Goal: Use online tool/utility: Utilize a website feature to perform a specific function

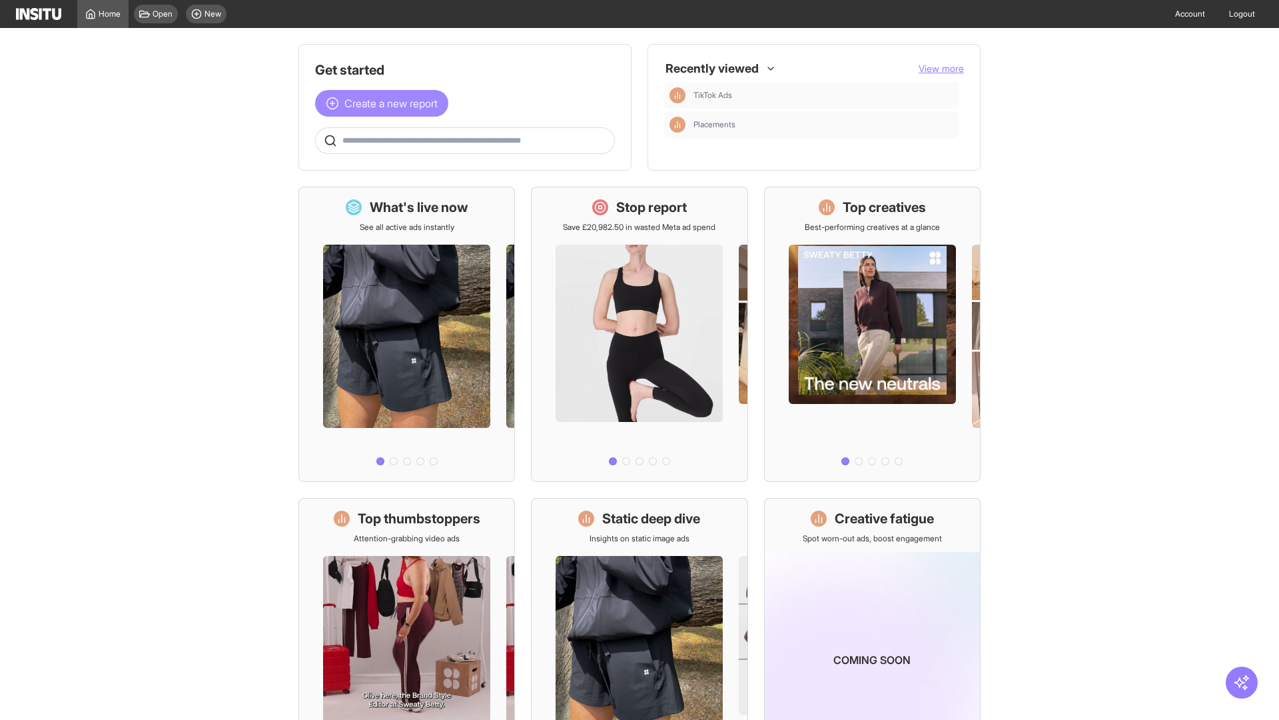
click at [385, 103] on span "Create a new report" at bounding box center [390, 103] width 93 height 16
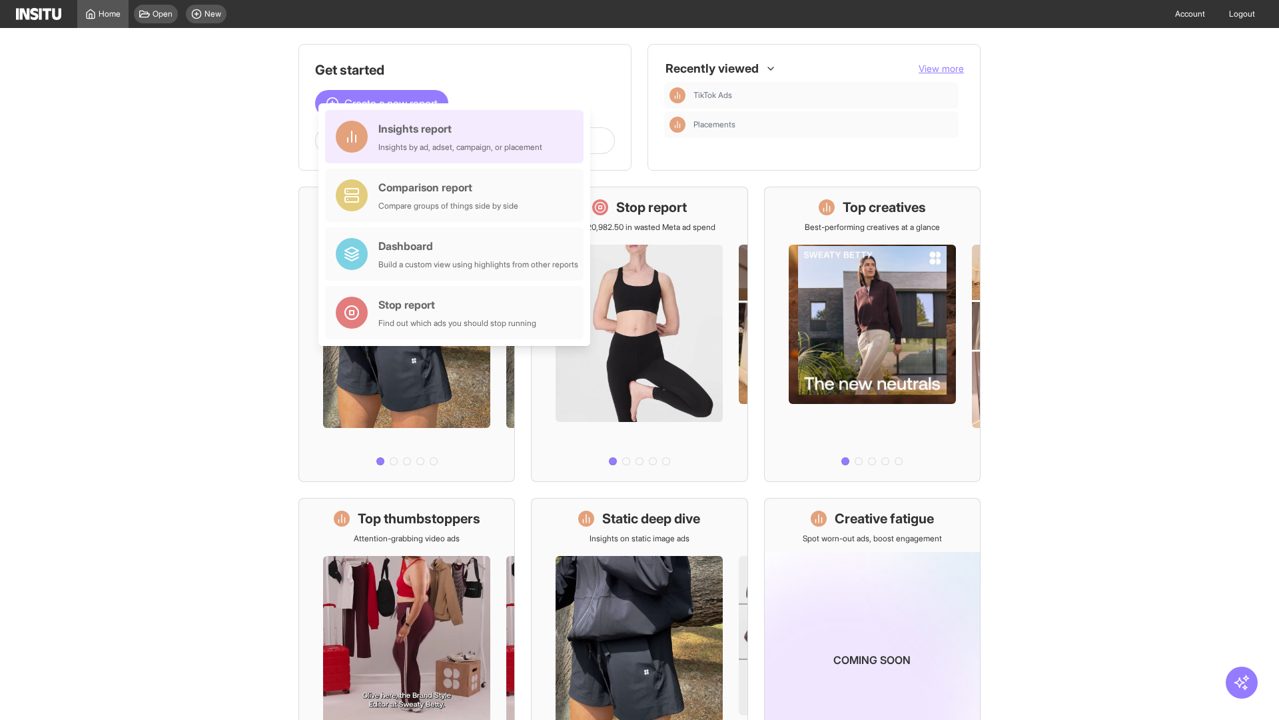
click at [458, 137] on div "Insights report Insights by ad, adset, campaign, or placement" at bounding box center [460, 137] width 164 height 32
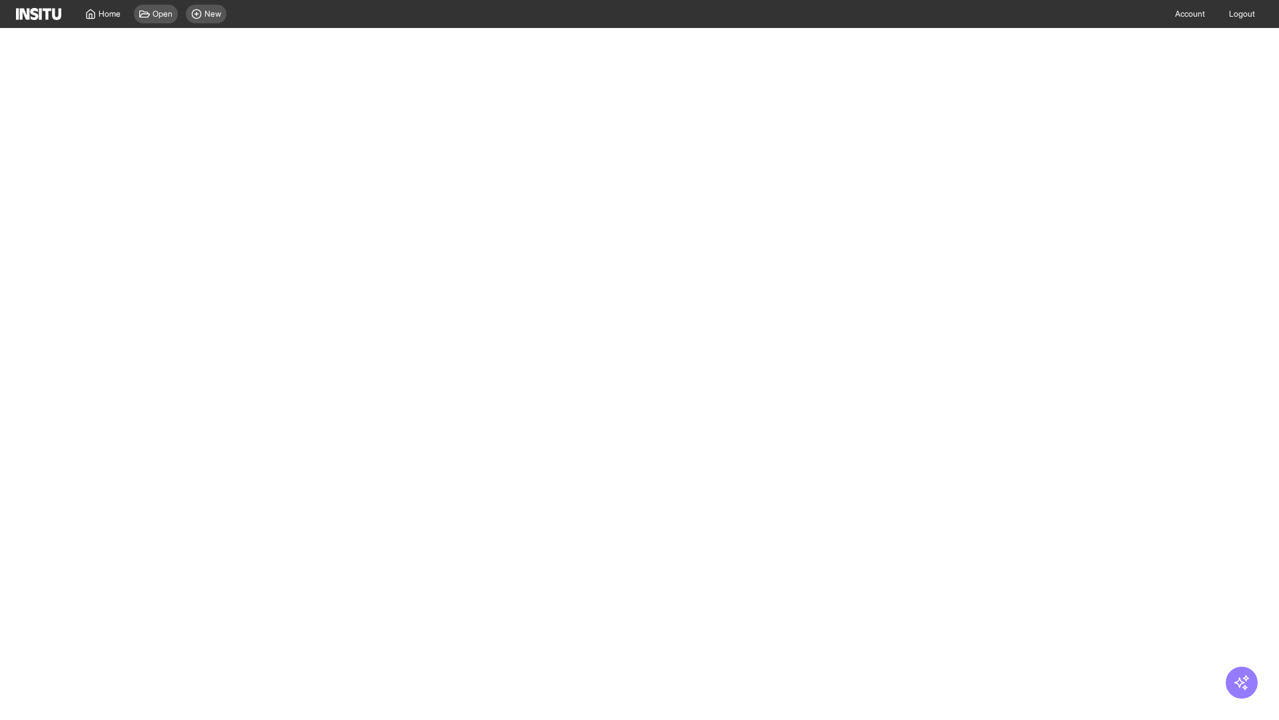
select select "**"
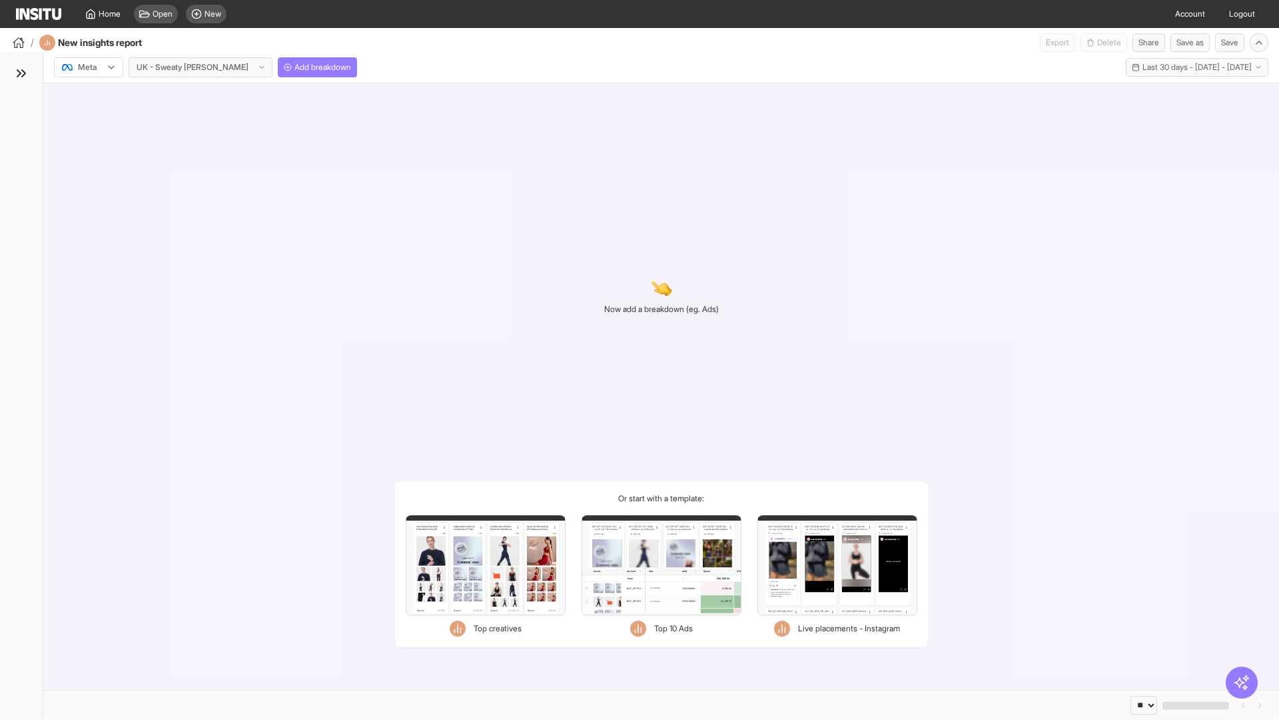
click at [89, 67] on div at bounding box center [79, 67] width 37 height 13
click at [88, 96] on span "Meta" at bounding box center [88, 96] width 18 height 12
click at [295, 67] on span "Add breakdown" at bounding box center [323, 67] width 57 height 11
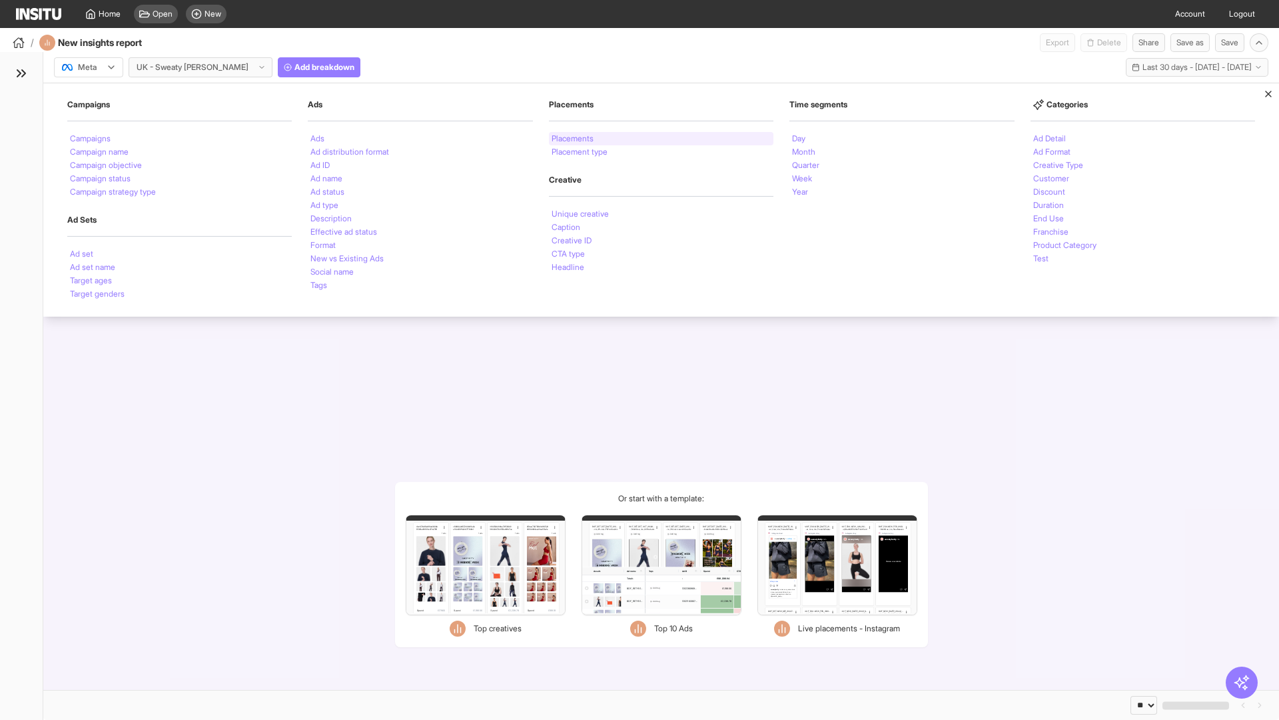
click at [574, 139] on li "Placements" at bounding box center [573, 139] width 42 height 8
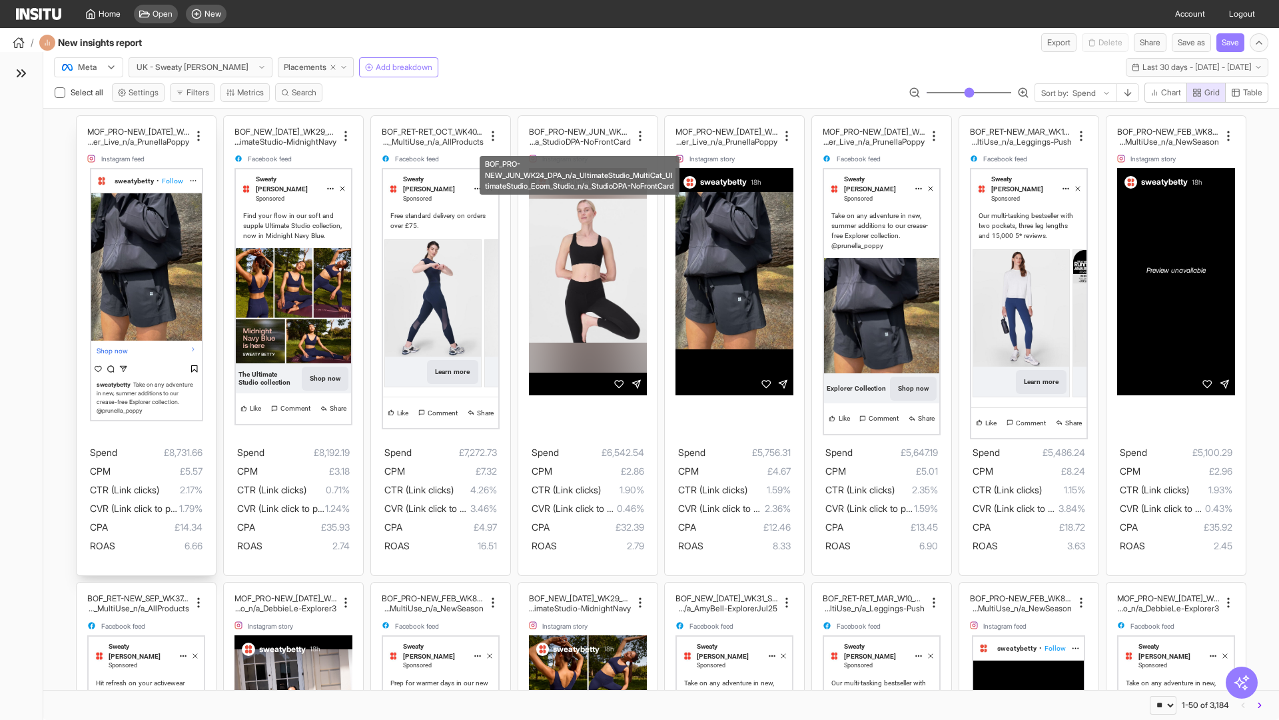
click at [83, 122] on div "MOF_PRO-NEW_JUL_WK30_Static_n/a_FullPrice_Multi Cat_Explorer_Influencer_Live_n/…" at bounding box center [146, 345] width 139 height 459
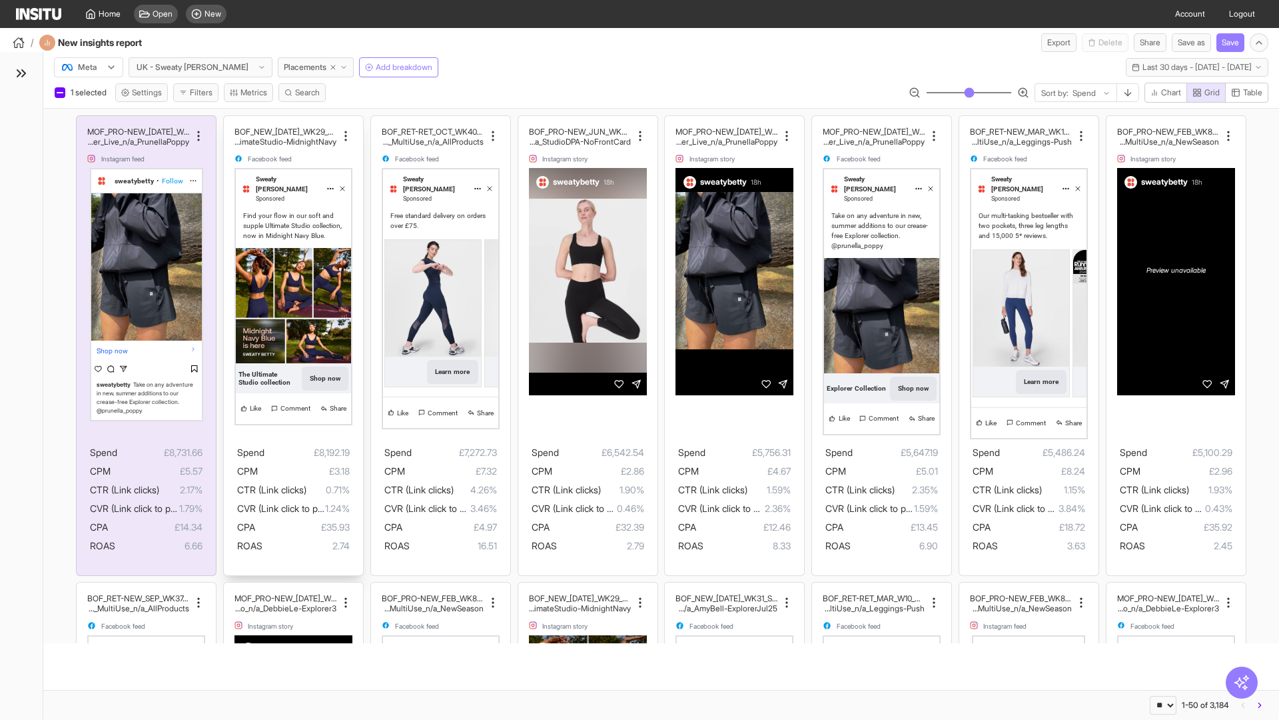
click at [230, 122] on div "BOF_NEW_JUL_WK29_Static_n/a_FullPrice_MultiCat_UltimateS tudio_Secondary_MultiU…" at bounding box center [293, 345] width 139 height 459
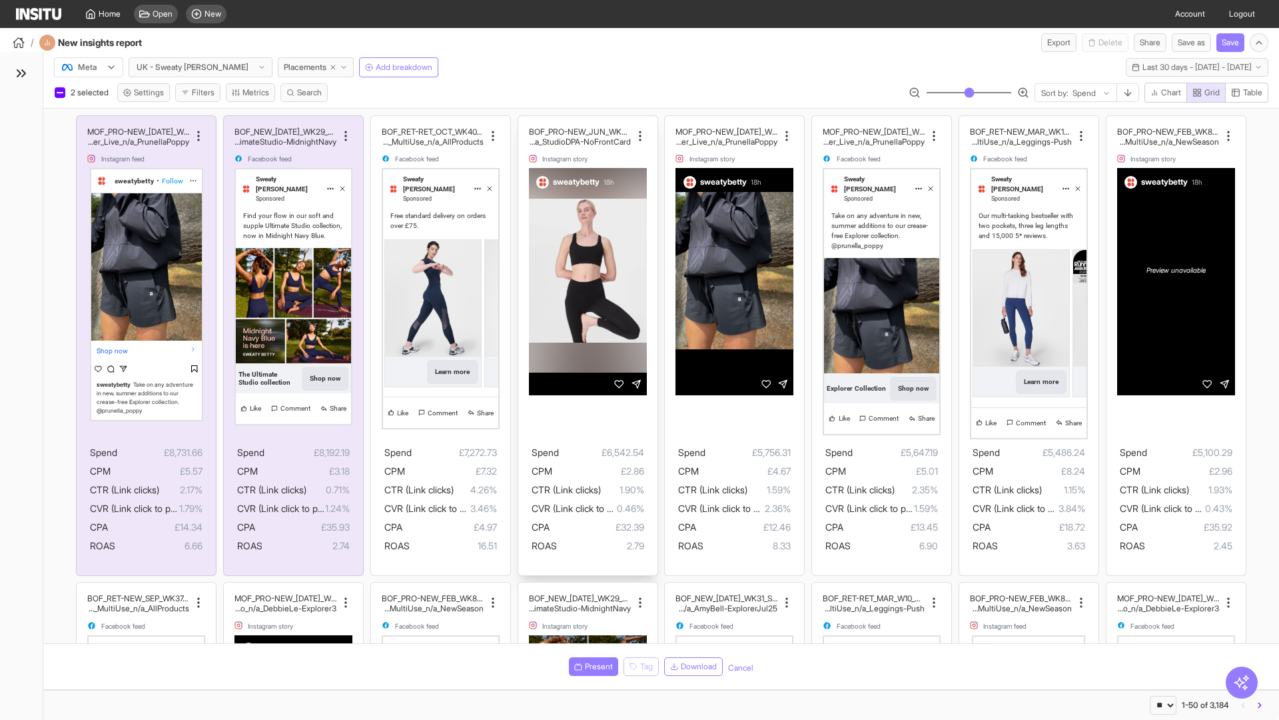
click at [524, 122] on div "BOF_PRO-NEW_JUN_WK24_DPA_n/a_UltimateStudio_MultiCat_ UltimateStudio_Ecom_Studi…" at bounding box center [587, 345] width 139 height 459
click at [591, 666] on span "Present" at bounding box center [599, 666] width 28 height 11
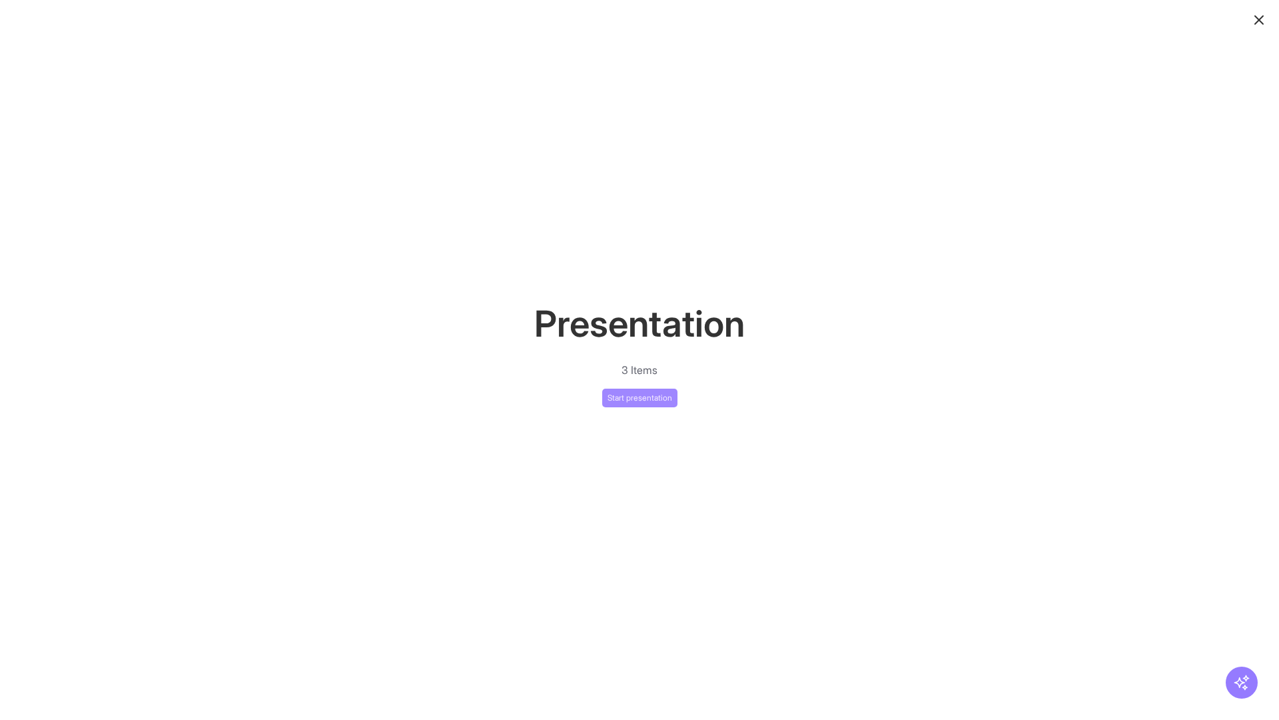
click at [640, 397] on button "Start presentation" at bounding box center [639, 397] width 75 height 19
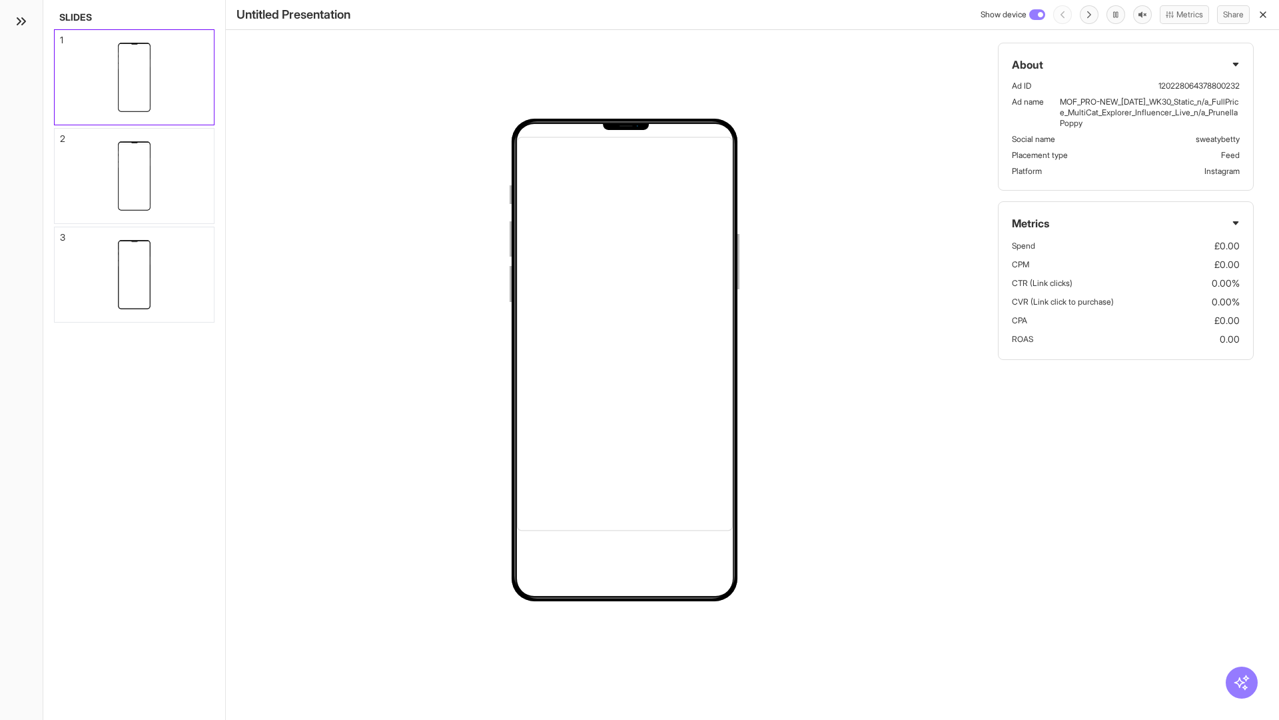
click at [61, 36] on div "1" at bounding box center [61, 39] width 3 height 9
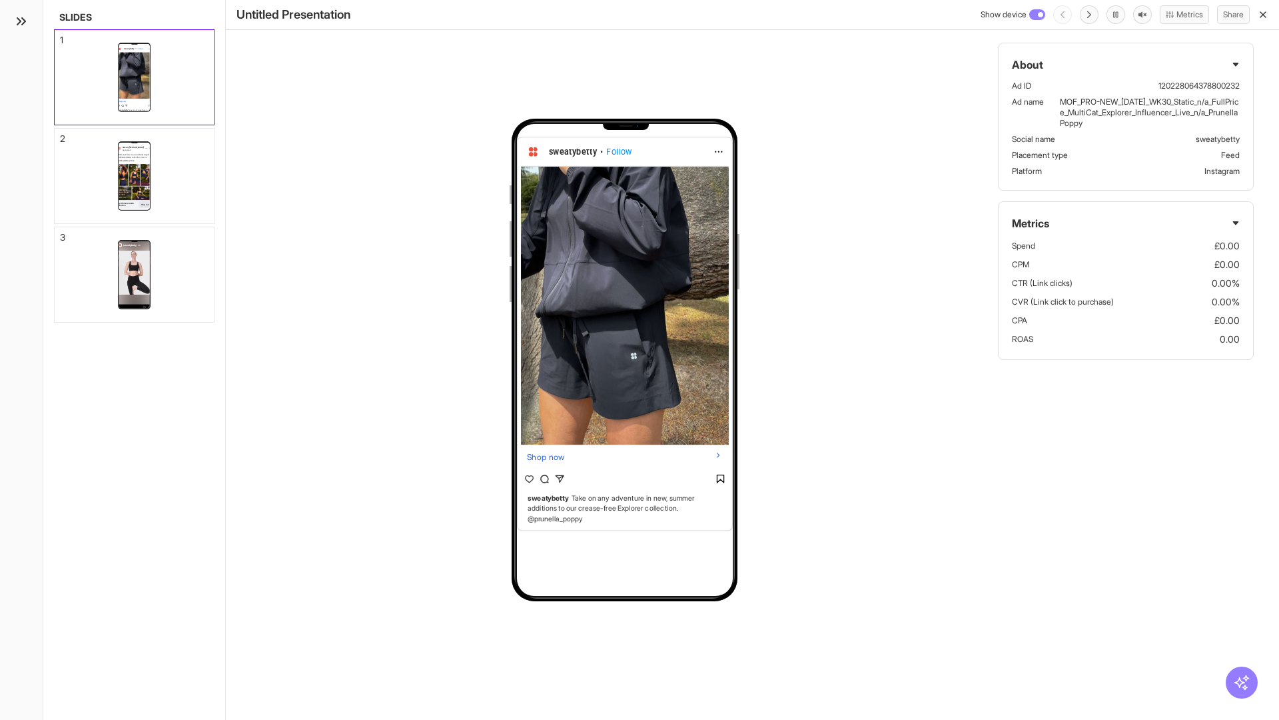
click at [61, 135] on div "2" at bounding box center [62, 138] width 5 height 9
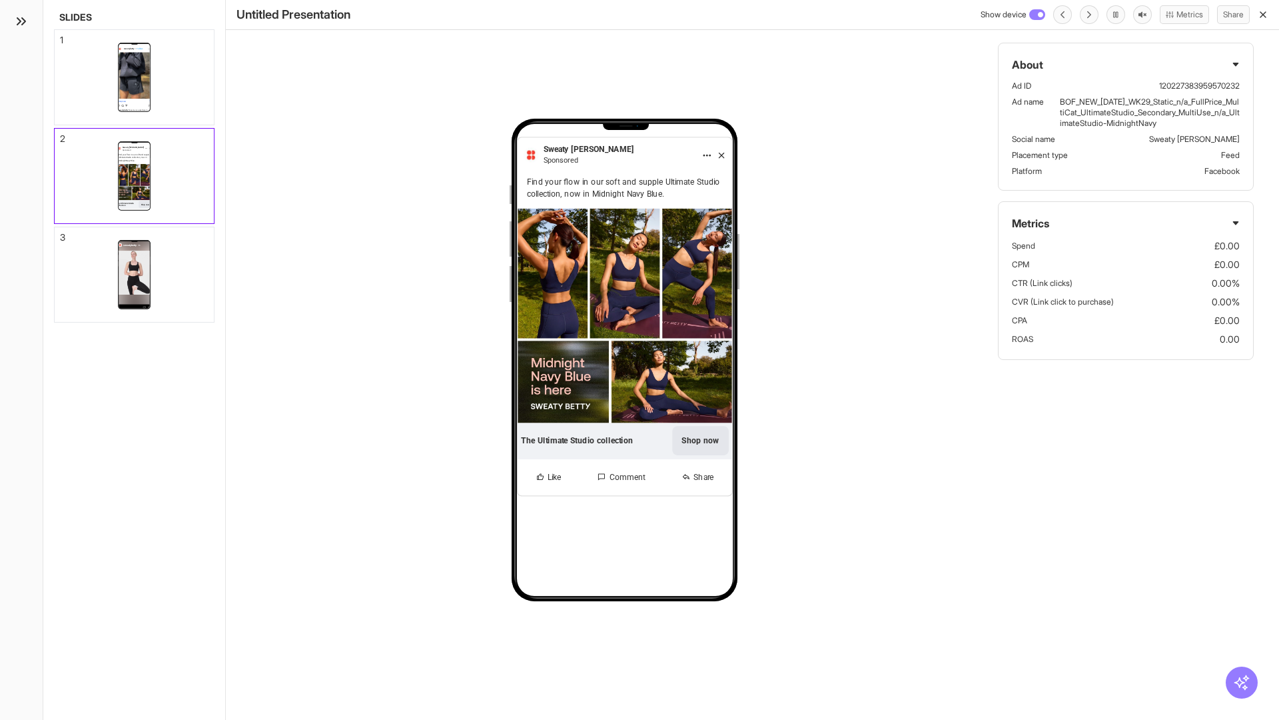
click at [61, 233] on div "3" at bounding box center [62, 237] width 5 height 9
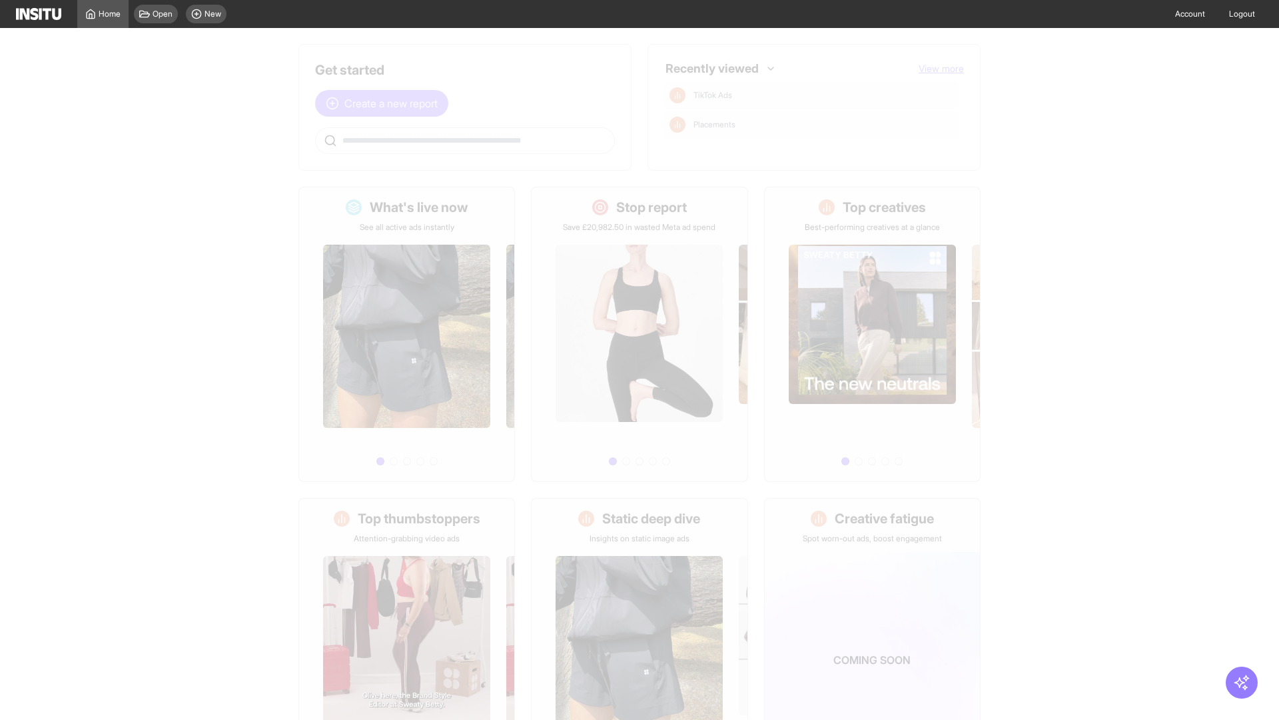
click at [385, 103] on span "Create a new report" at bounding box center [390, 103] width 93 height 16
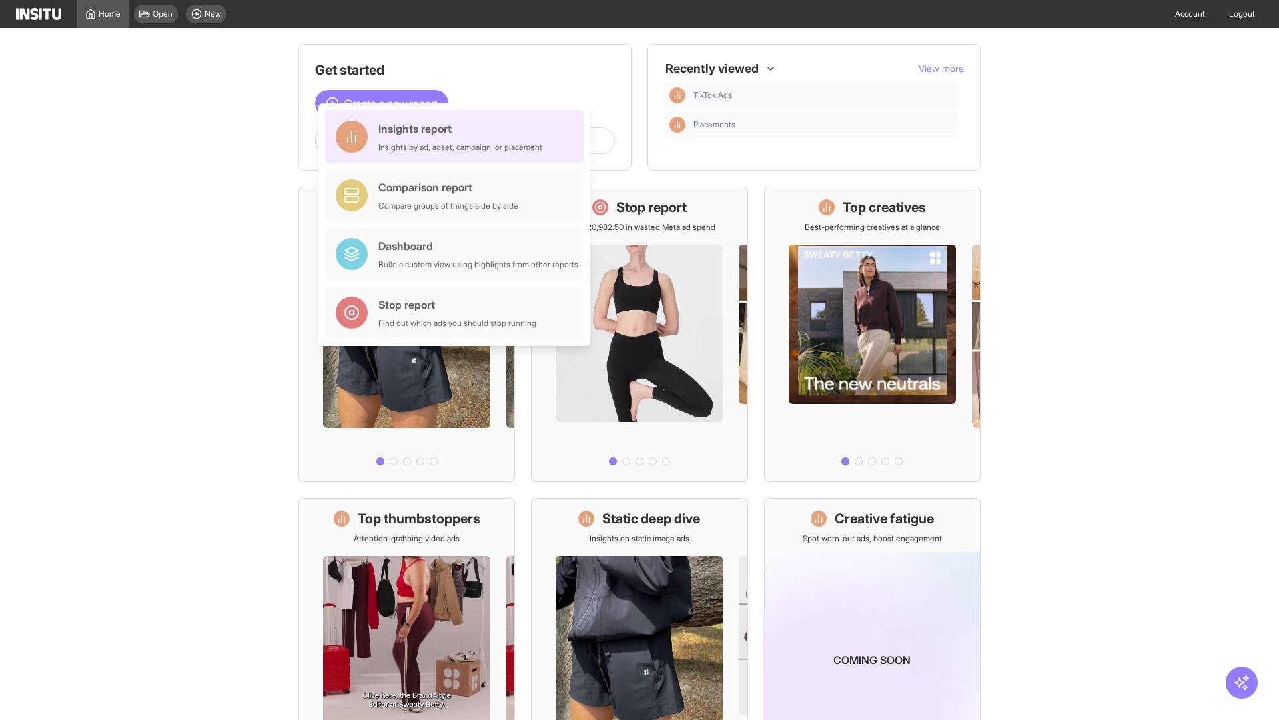
click at [458, 137] on div "Insights report Insights by ad, adset, campaign, or placement" at bounding box center [460, 137] width 164 height 32
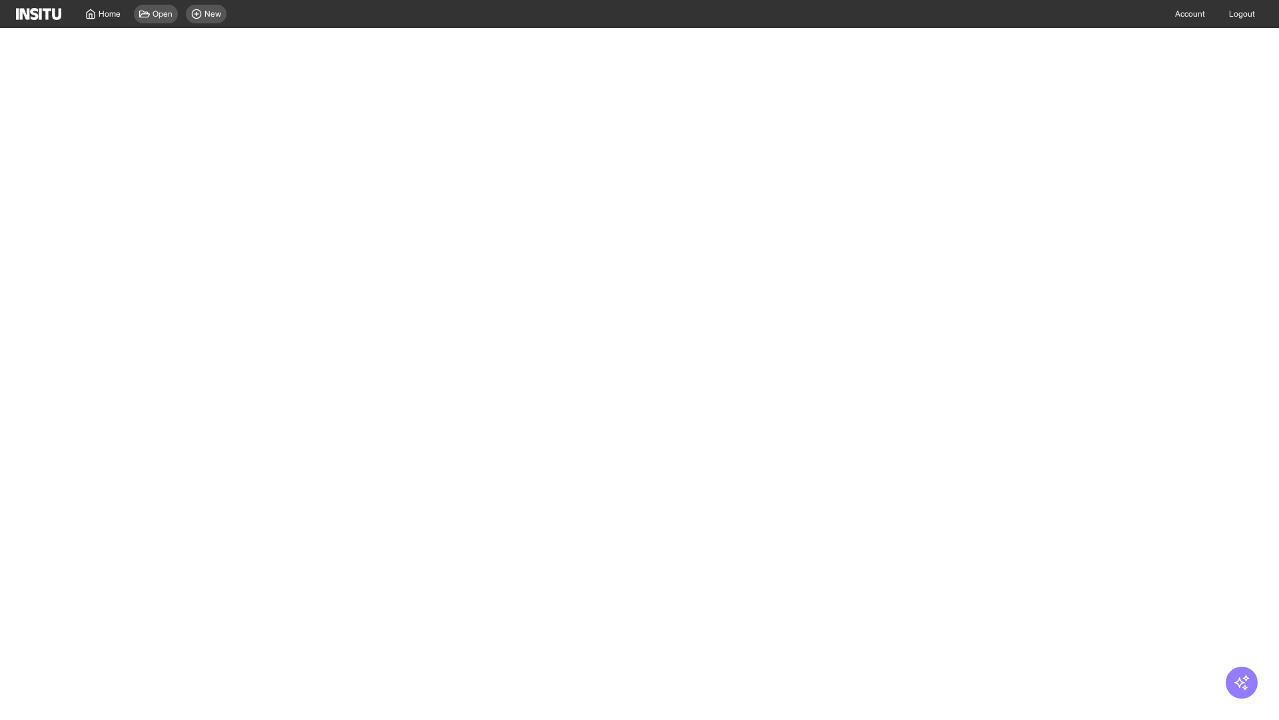
select select "**"
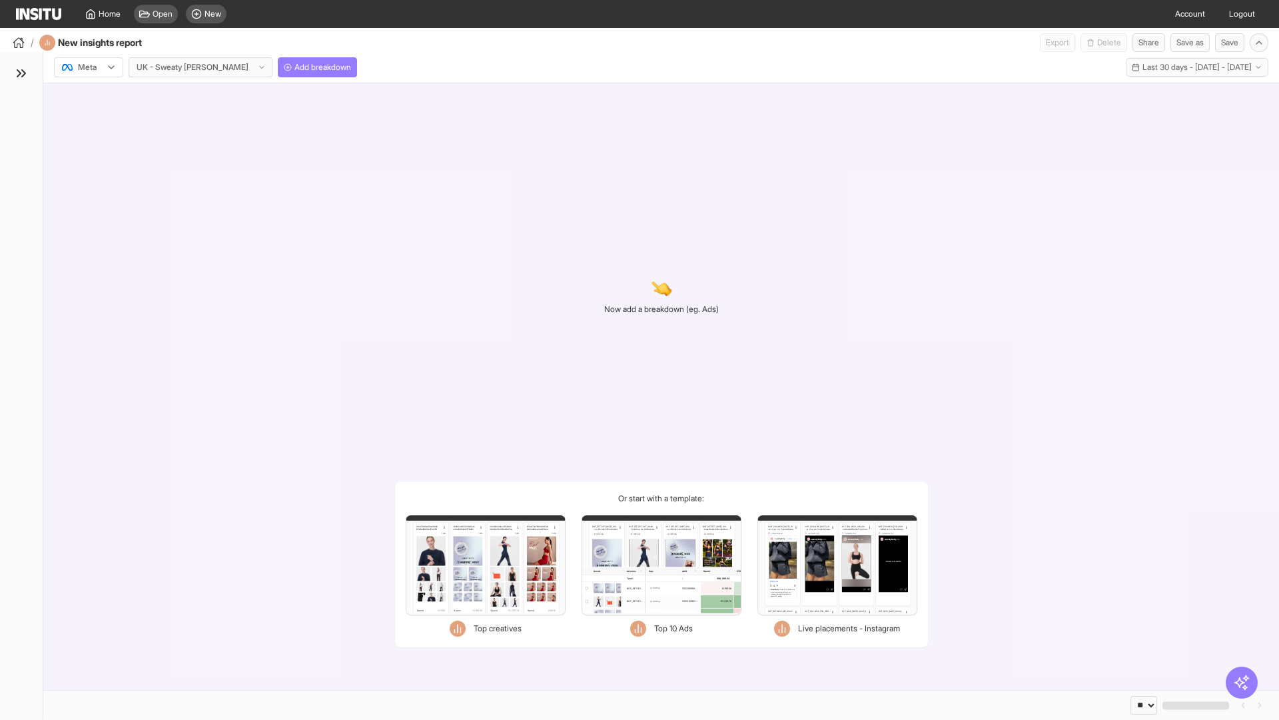
click at [89, 67] on div at bounding box center [79, 67] width 37 height 13
click at [88, 96] on span "Meta" at bounding box center [88, 96] width 18 height 12
click at [295, 67] on span "Add breakdown" at bounding box center [323, 67] width 57 height 11
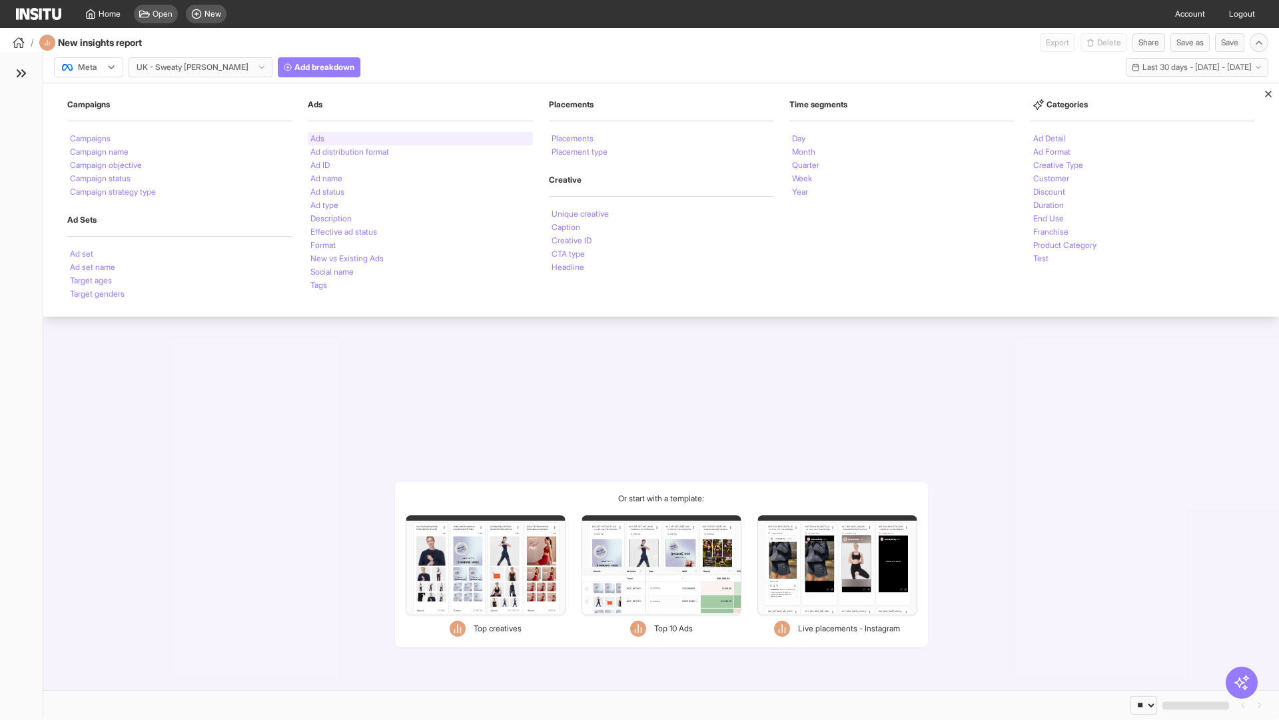
click at [317, 139] on li "Ads" at bounding box center [318, 139] width 14 height 8
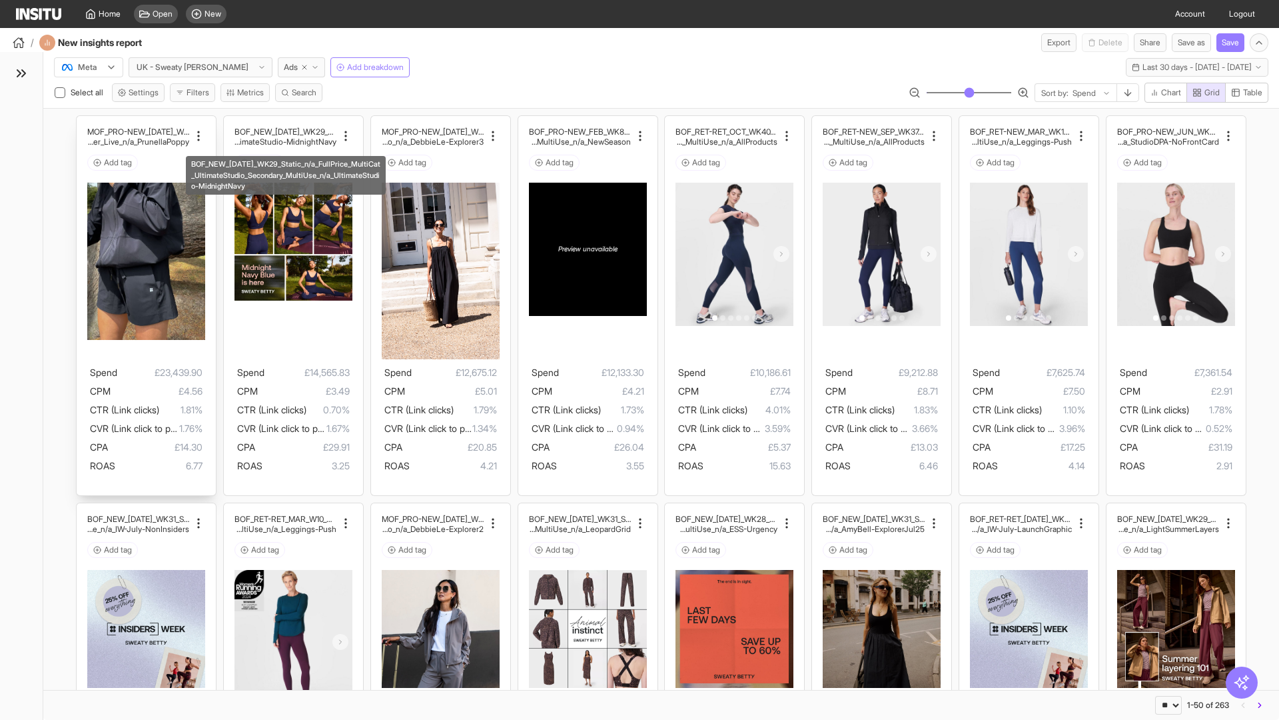
click at [83, 122] on div "MOF_PRO-NEW_[DATE]_WK30_Static_n/a_FullPrice_Multi Cat_Explorer_Influencer_Live…" at bounding box center [146, 306] width 139 height 380
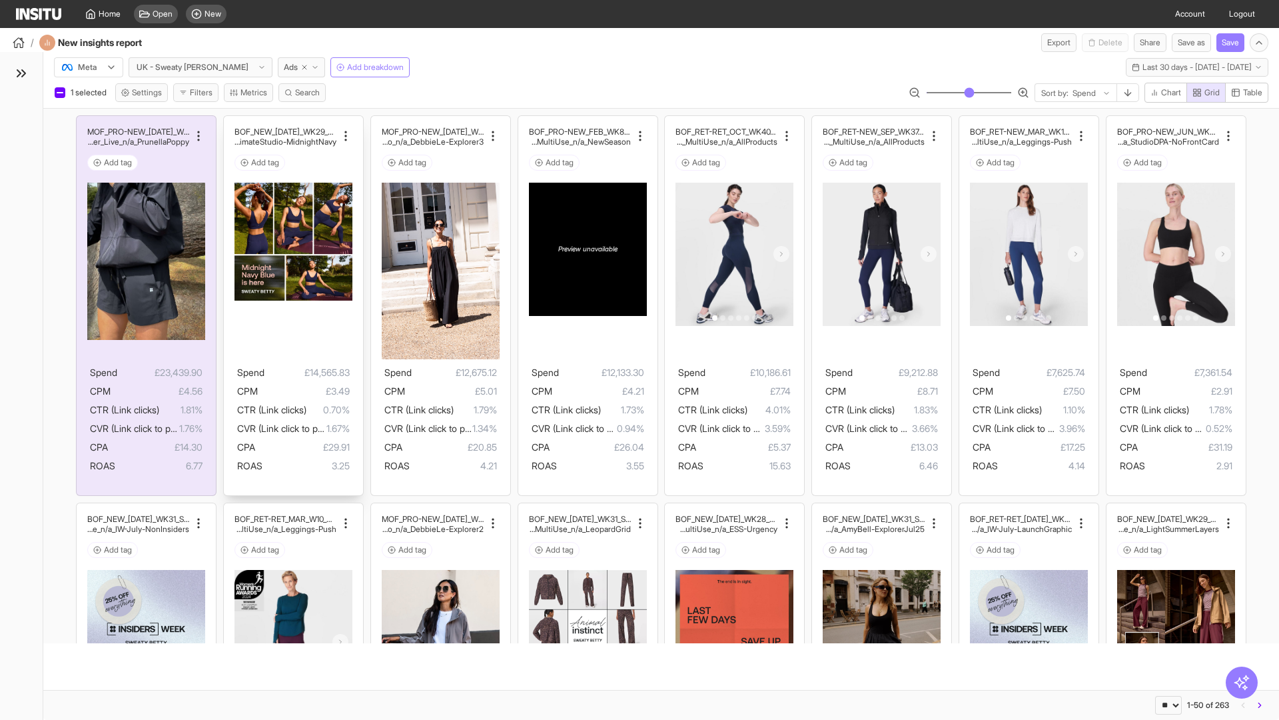
click at [230, 122] on div "BOF_NEW_[DATE]_WK29_Static_n/a_FullPrice_MultiCat_UltimateS tudio_Secondary_Mul…" at bounding box center [293, 306] width 139 height 380
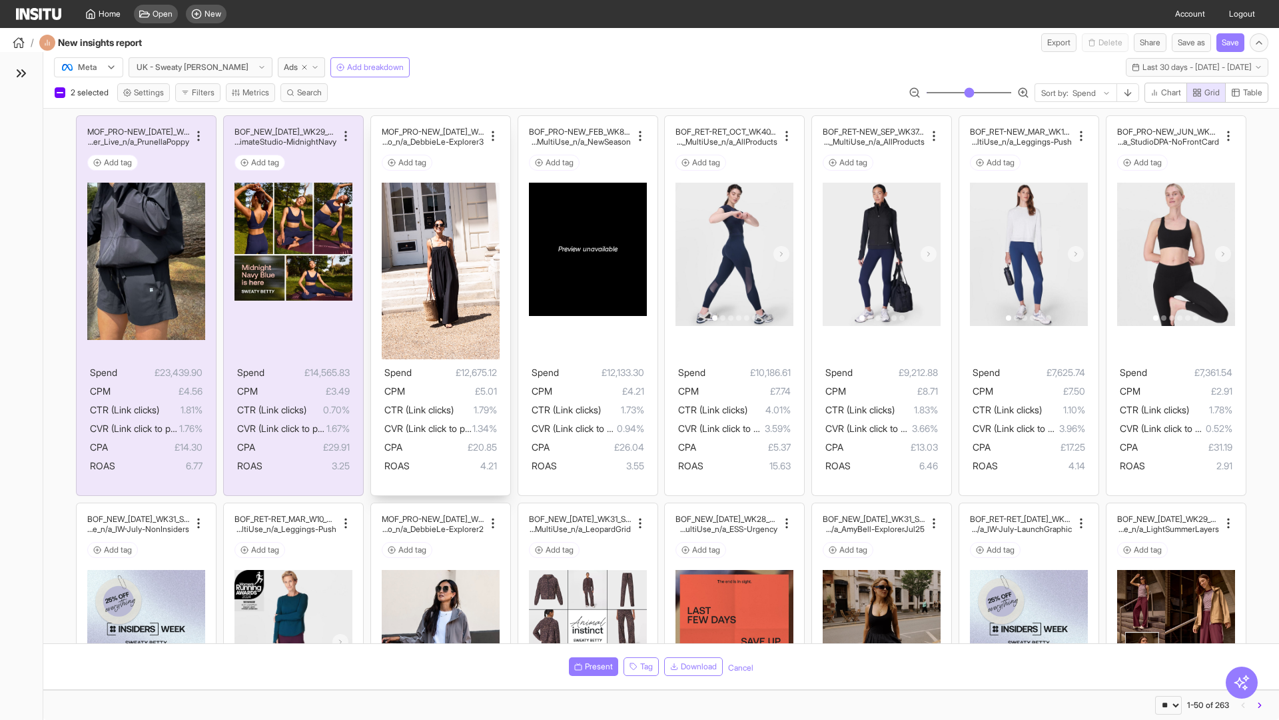
click at [377, 122] on div "MOF_PRO-NEW_[DATE]_WK29_Static_n/a_FullPrice_MultiCat_Ul timateStudio_Influence…" at bounding box center [440, 306] width 139 height 380
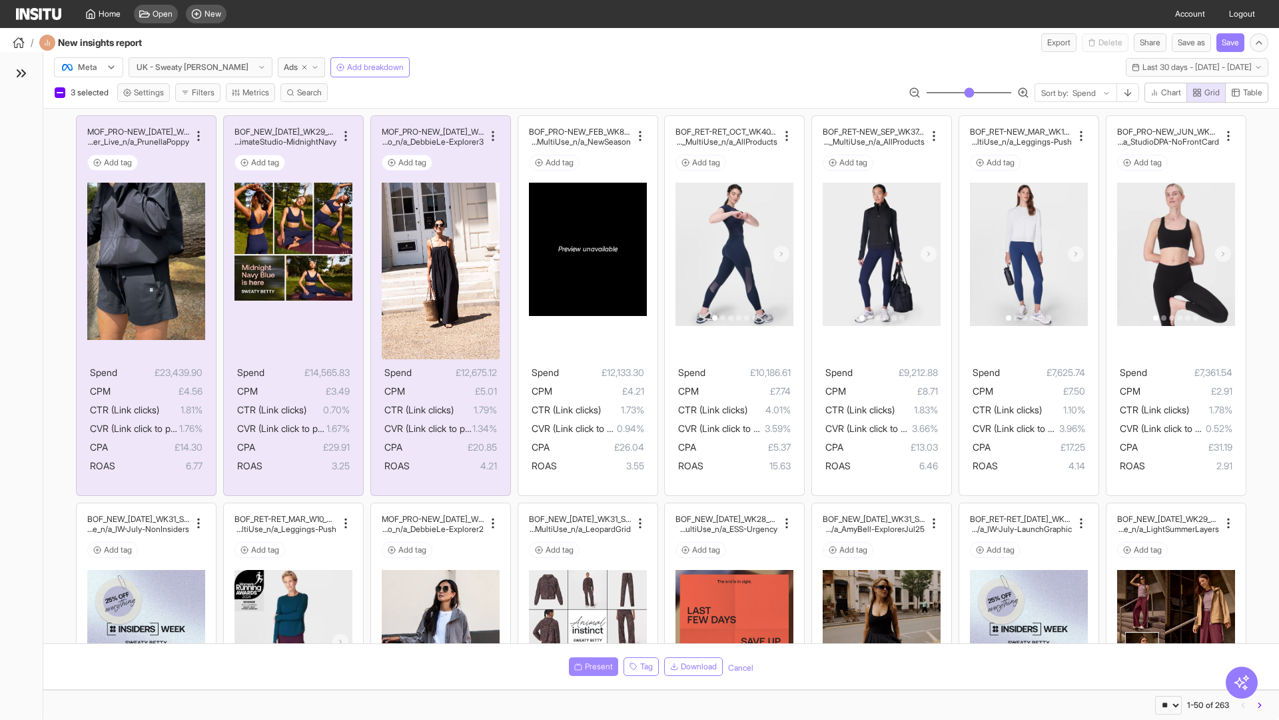
click at [591, 666] on span "Present" at bounding box center [599, 666] width 28 height 11
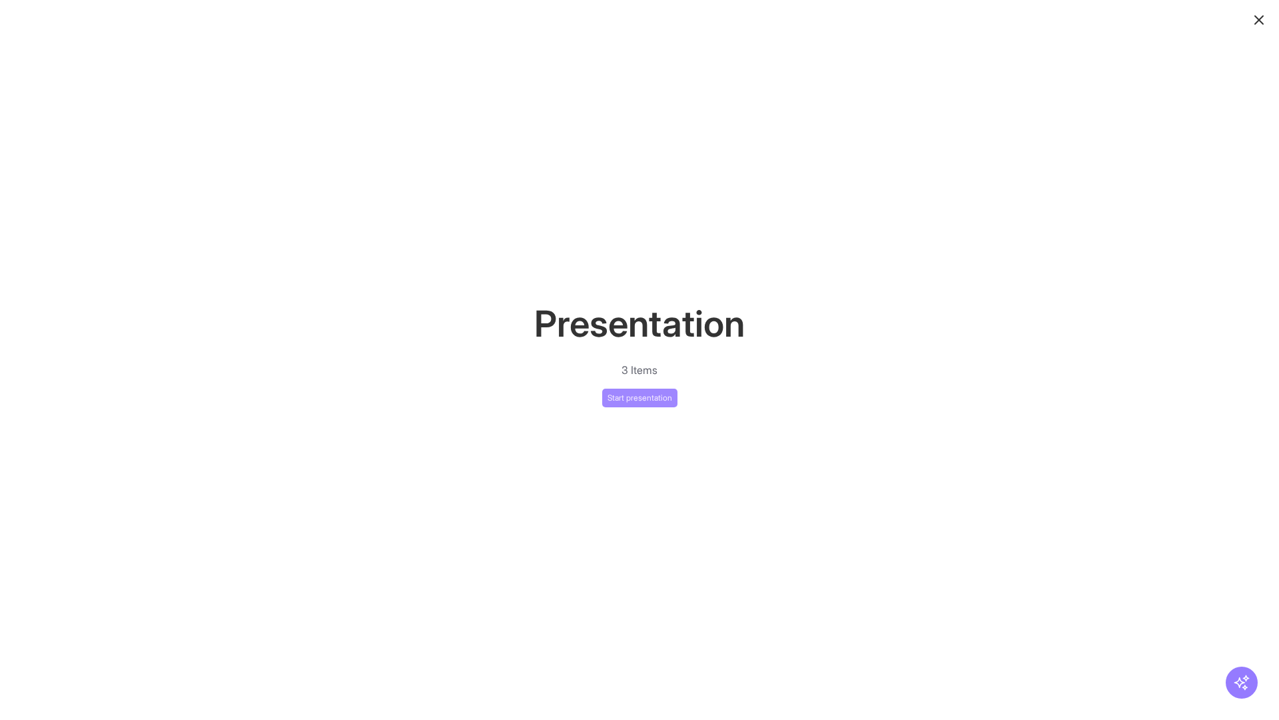
click at [640, 397] on button "Start presentation" at bounding box center [639, 397] width 75 height 19
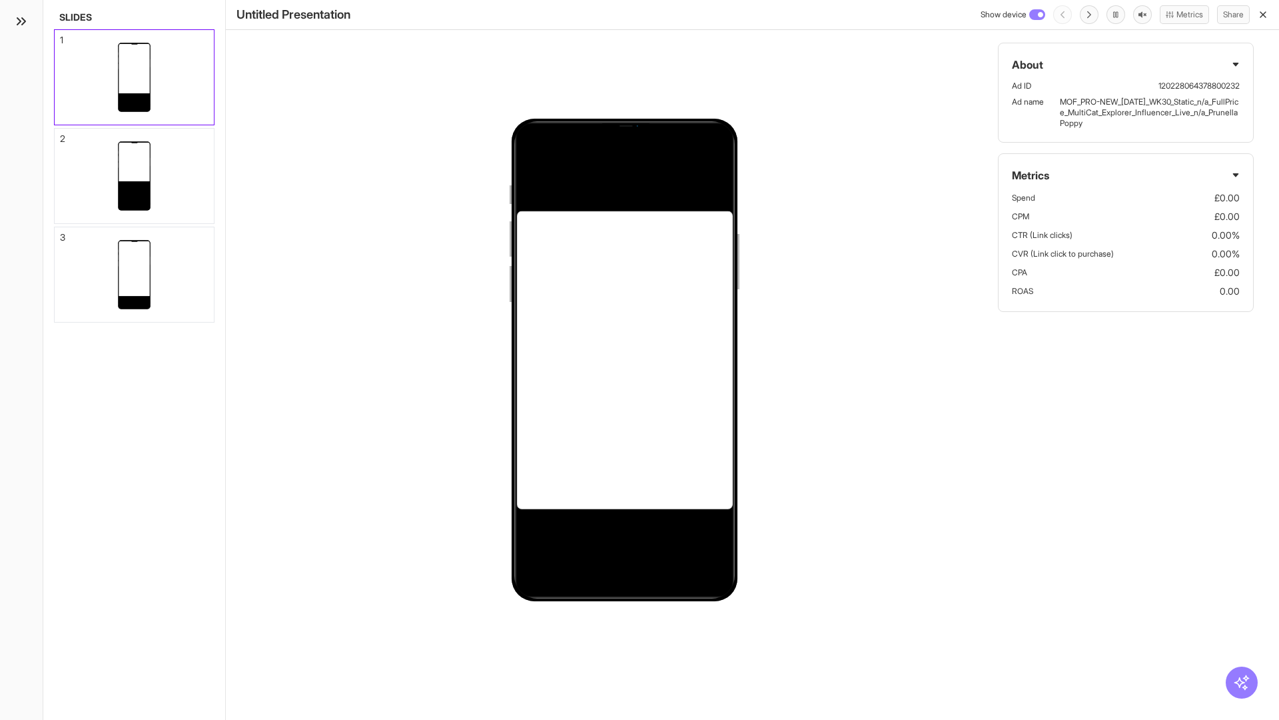
click at [61, 36] on div "1" at bounding box center [61, 39] width 3 height 9
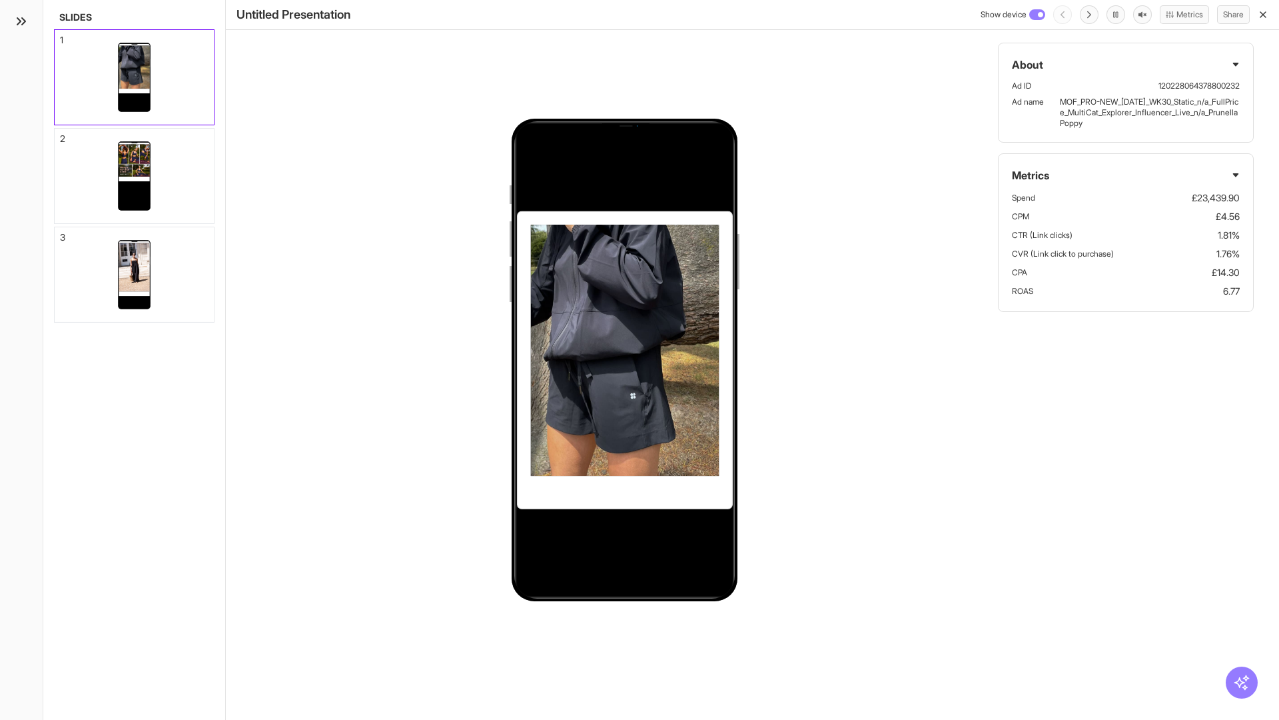
click at [61, 135] on div "2" at bounding box center [62, 138] width 5 height 9
click at [61, 233] on div "3" at bounding box center [62, 237] width 5 height 9
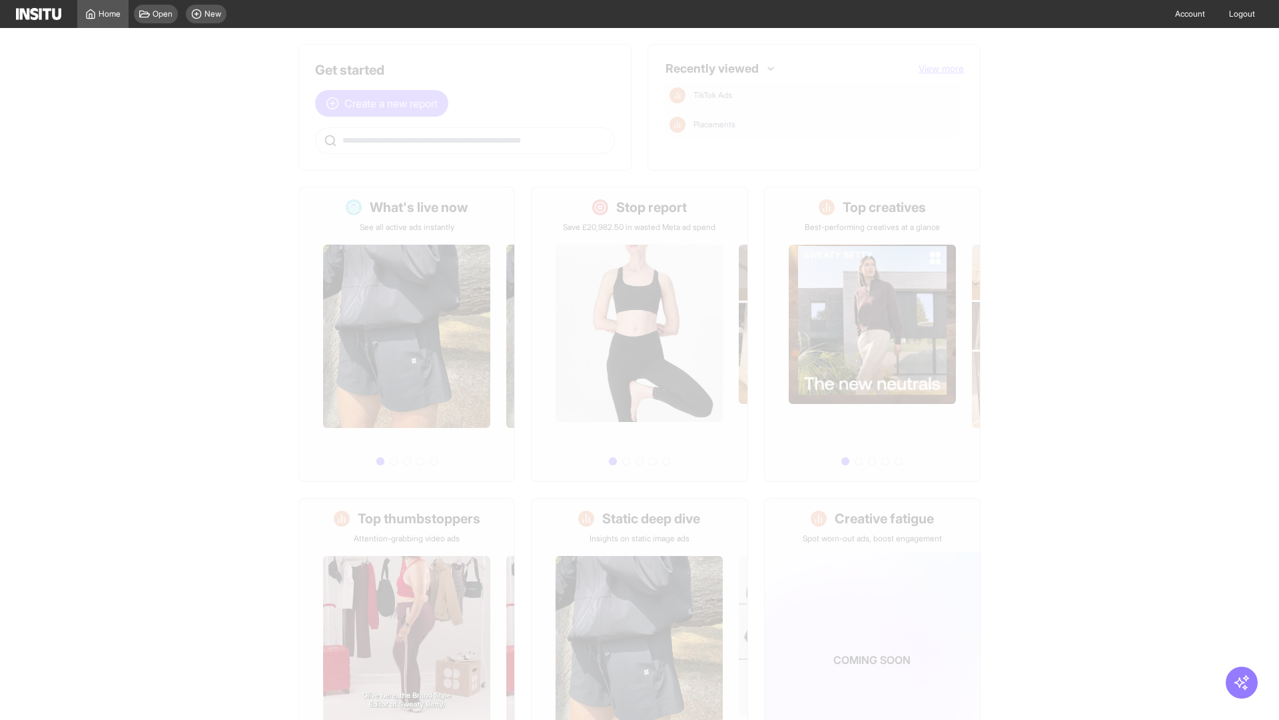
click at [385, 103] on span "Create a new report" at bounding box center [390, 103] width 93 height 16
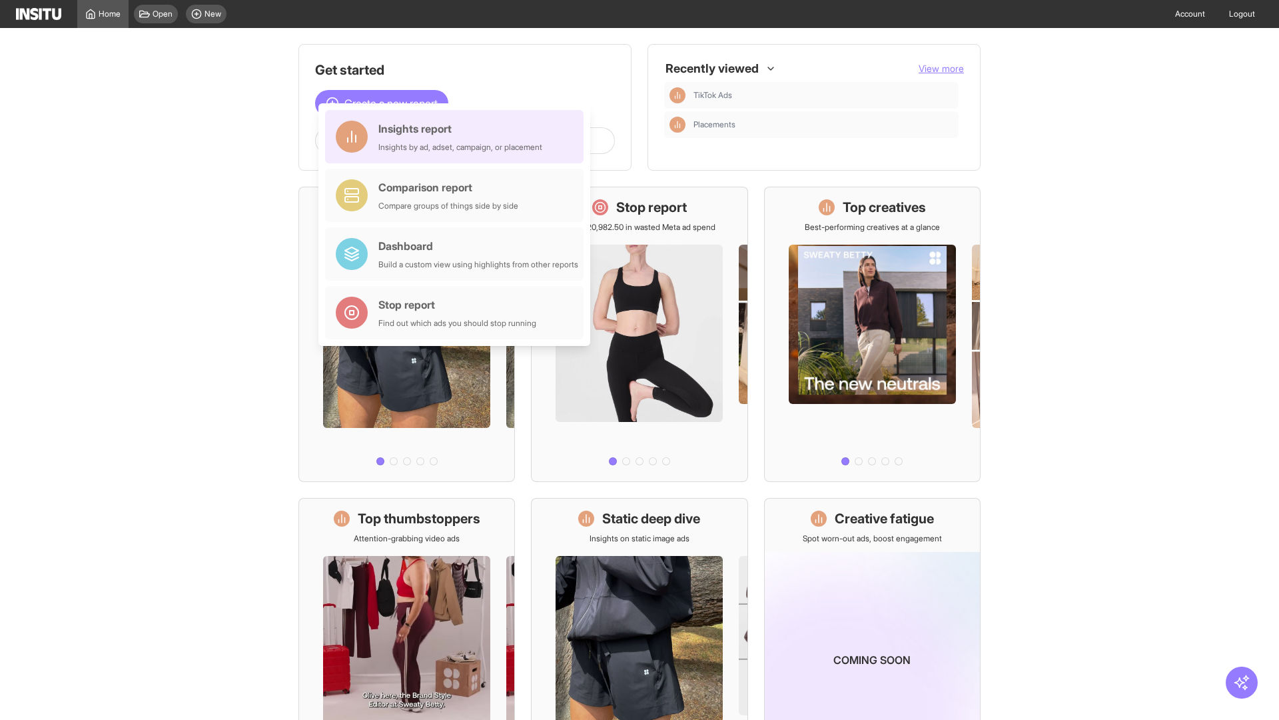
click at [458, 137] on div "Insights report Insights by ad, adset, campaign, or placement" at bounding box center [460, 137] width 164 height 32
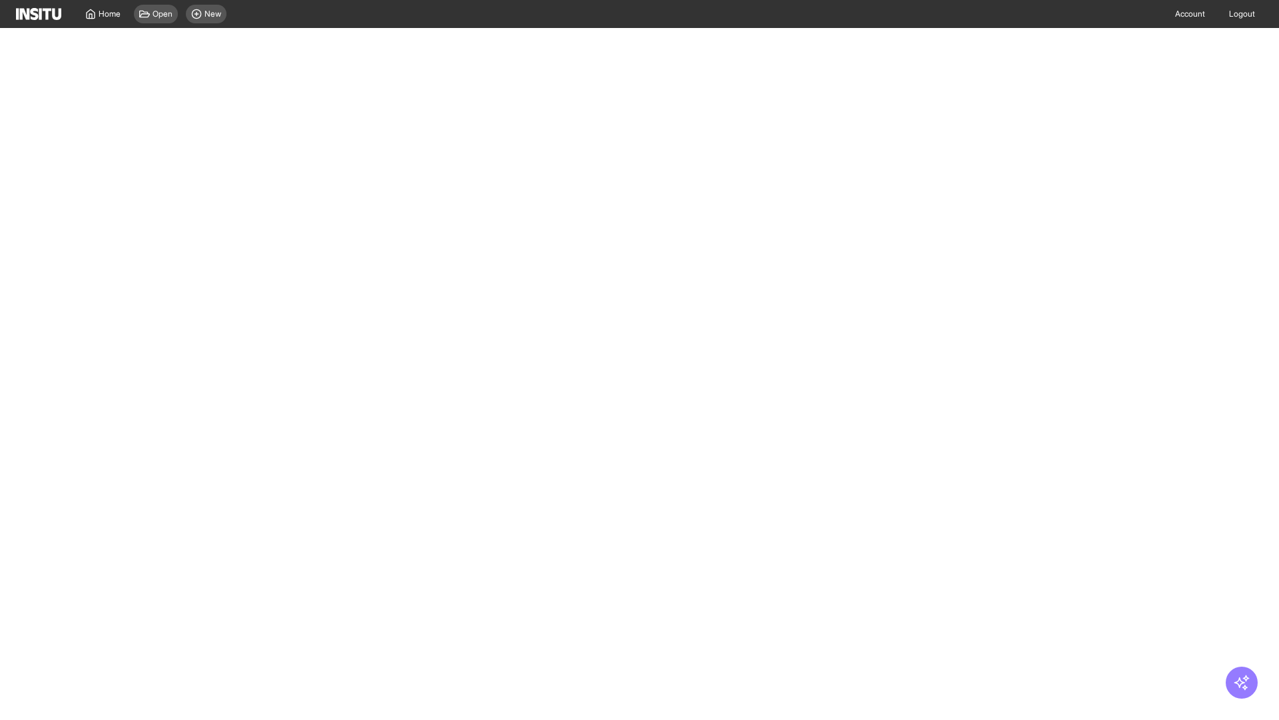
select select "**"
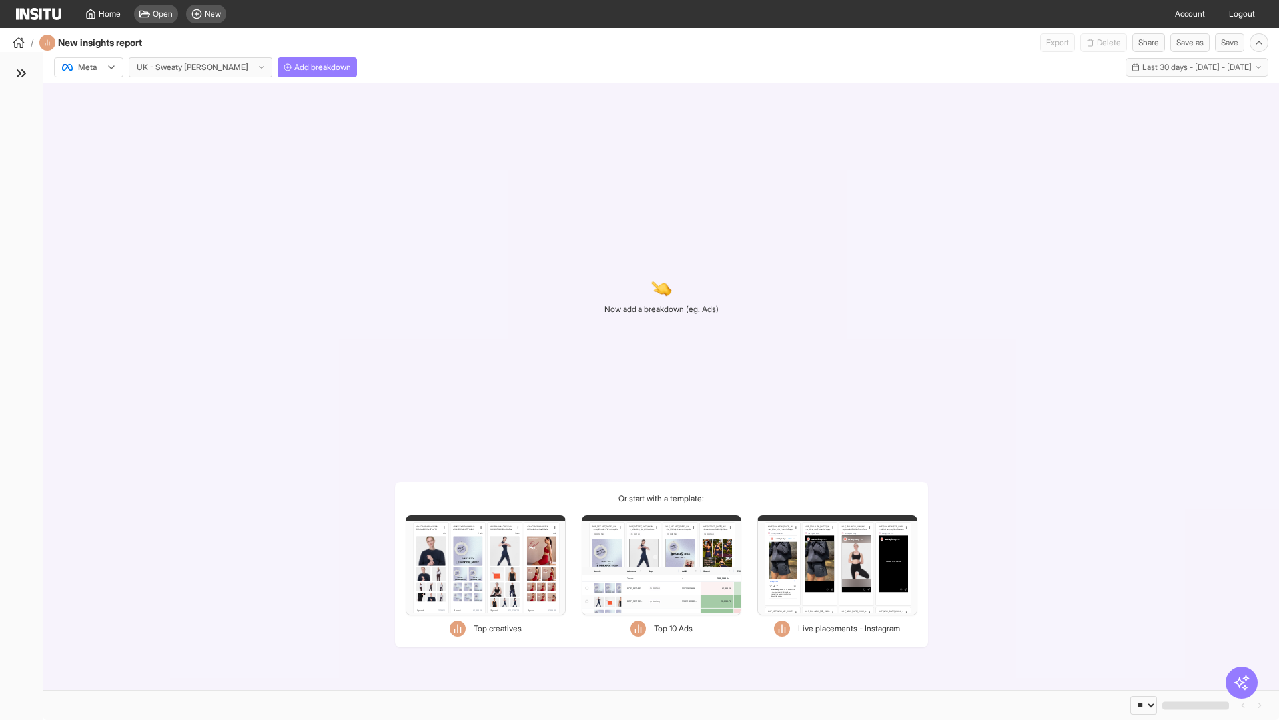
click at [89, 67] on div at bounding box center [79, 67] width 37 height 13
click at [88, 96] on span "Meta" at bounding box center [88, 96] width 18 height 12
click at [295, 67] on span "Add breakdown" at bounding box center [323, 67] width 57 height 11
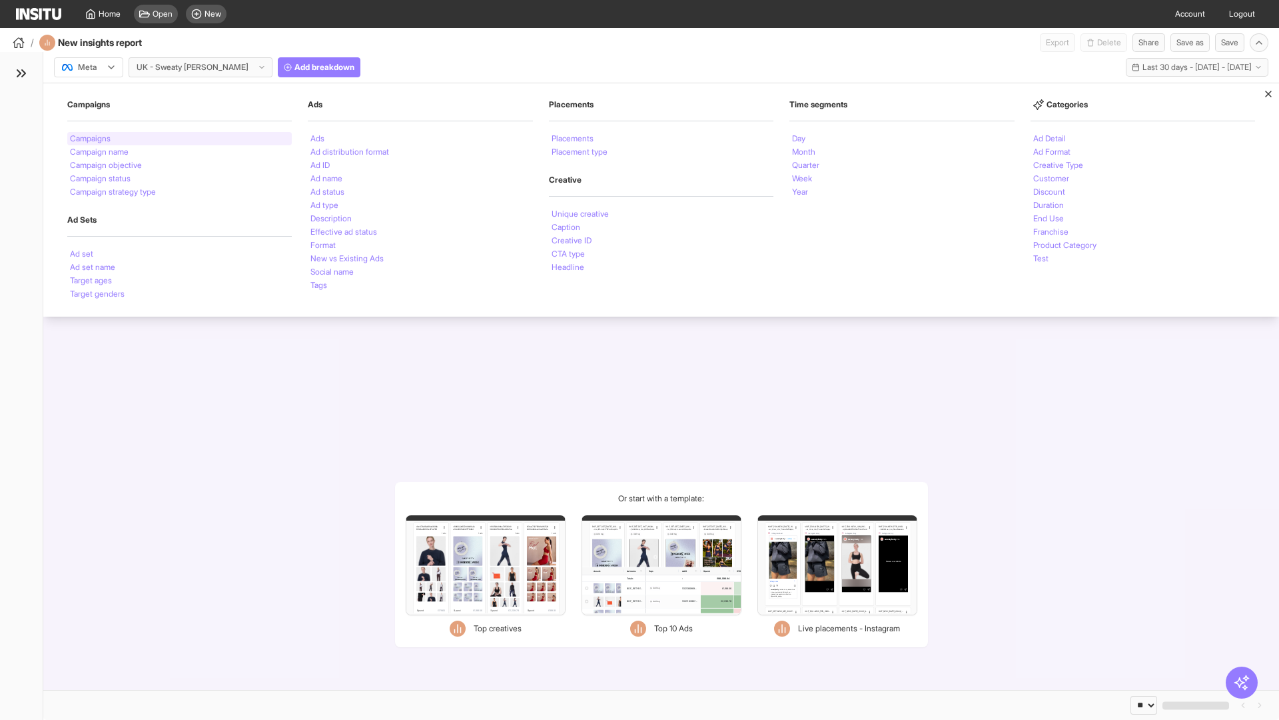
click at [91, 139] on li "Campaigns" at bounding box center [90, 139] width 41 height 8
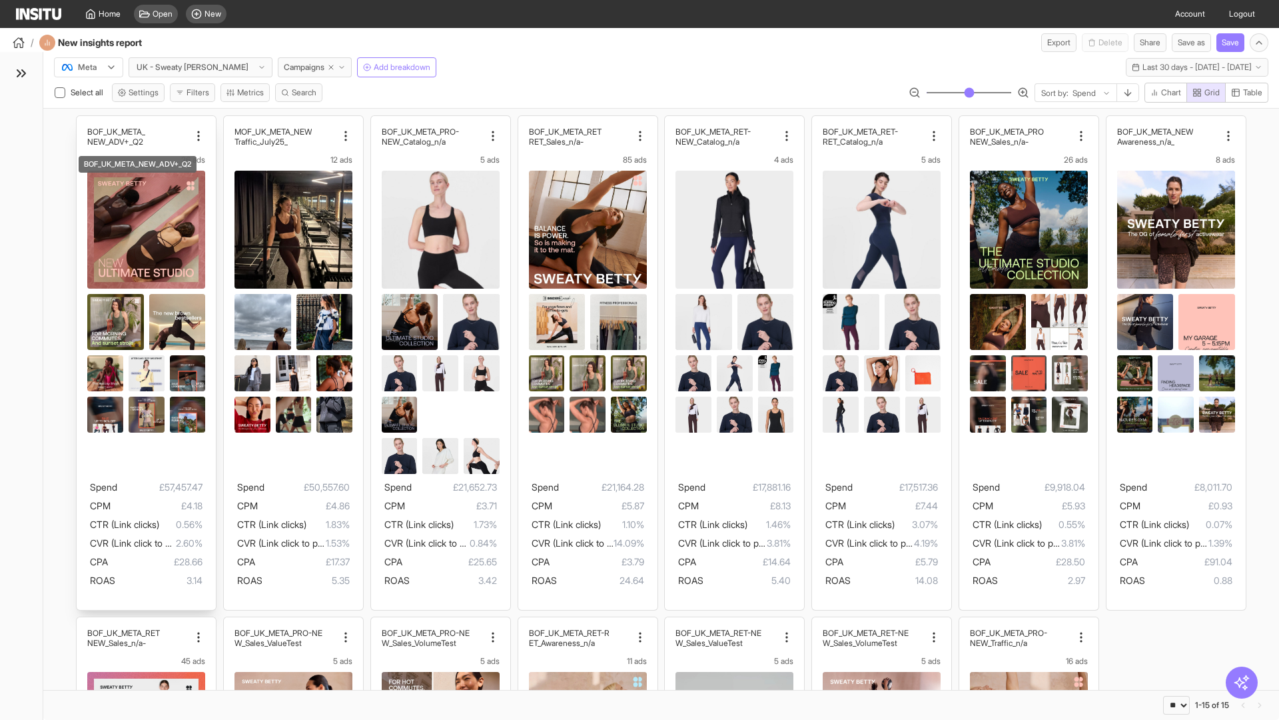
click at [83, 122] on div "BOF_UK_META_ NEW_ADV+_Q2 26 ads Spend £57,457.47 CPM £4.18 CTR (Link clicks) 0.…" at bounding box center [146, 363] width 139 height 494
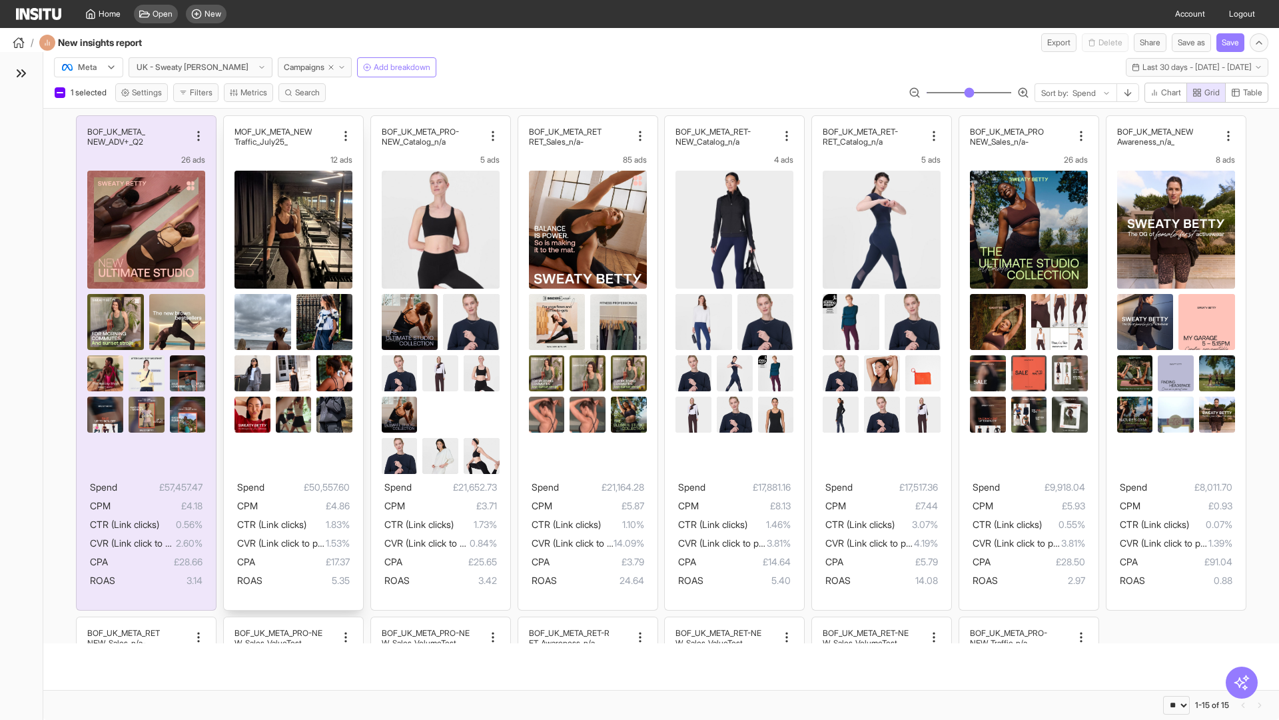
click at [230, 122] on div "MOF_UK_META_NEW _Traffic_July25 12 ads Spend £50,557.60 CPM £4.86 CTR (Link cli…" at bounding box center [293, 363] width 139 height 494
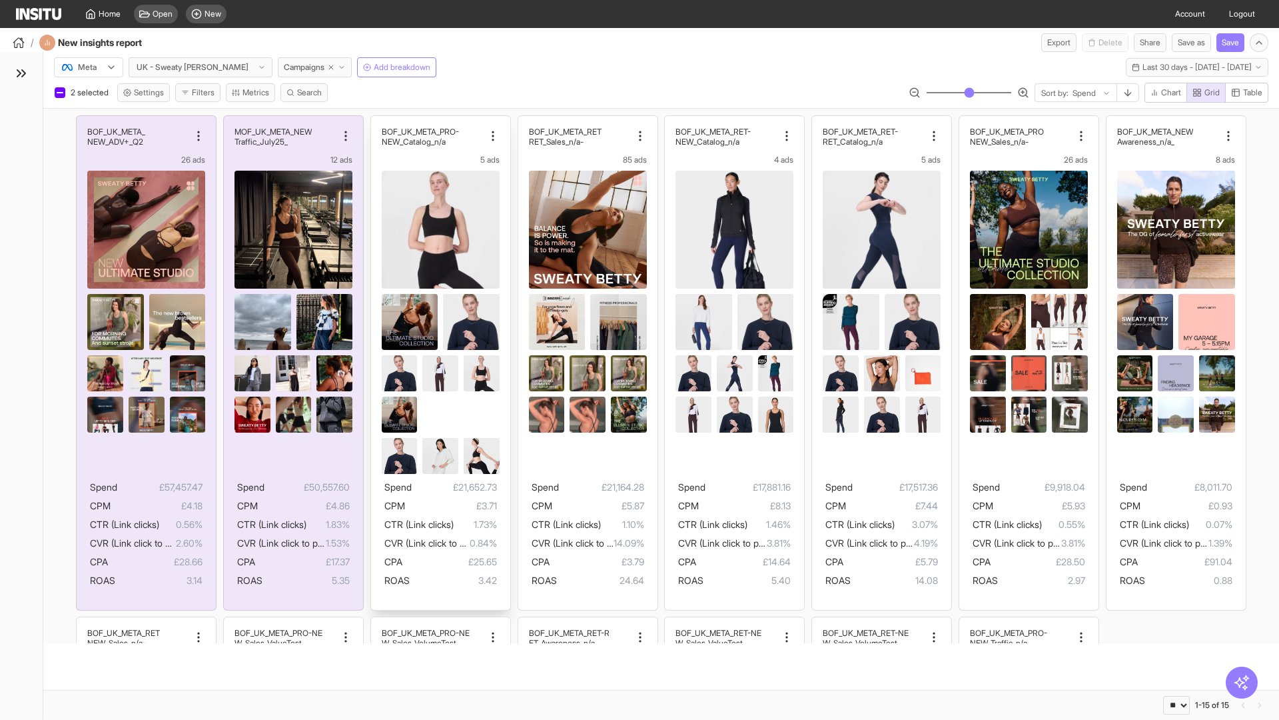
click at [377, 122] on div "BOF_UK_META_PRO- NEW_Catalog_n/a 5 ads Spend £21,652.73 CPM £3.71 CTR (Link cli…" at bounding box center [440, 363] width 139 height 494
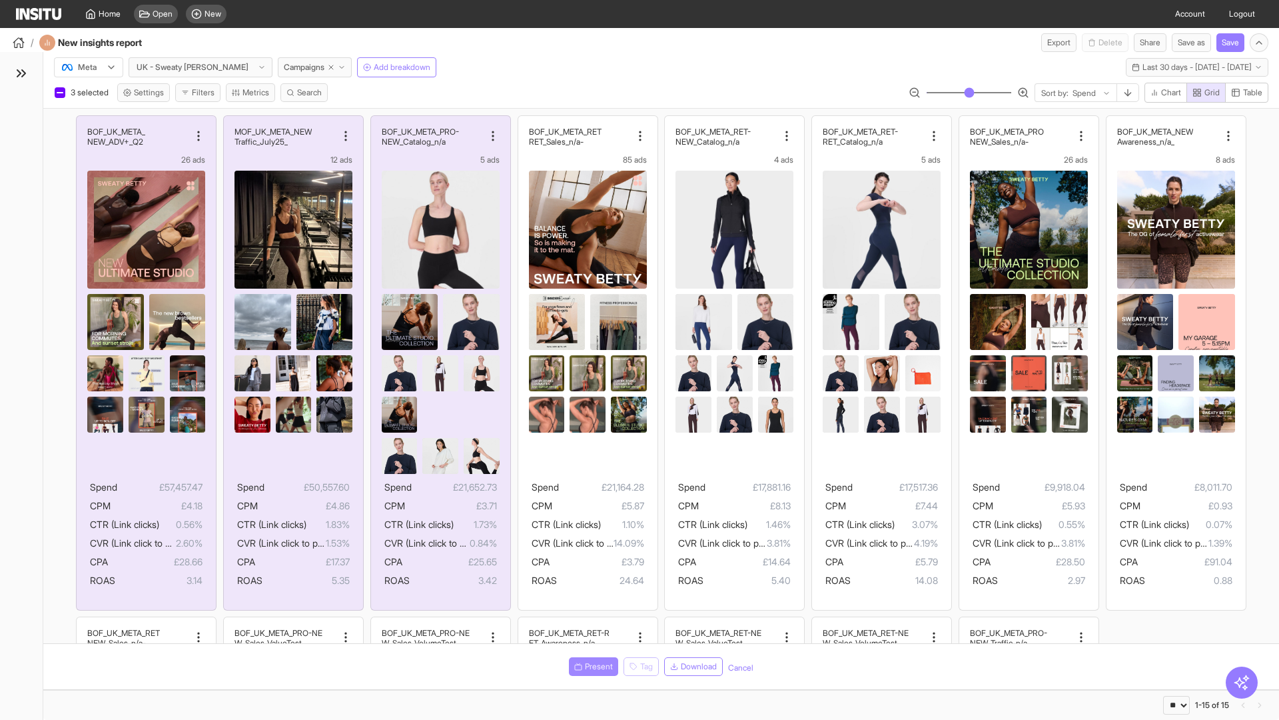
click at [591, 666] on span "Present" at bounding box center [599, 666] width 28 height 11
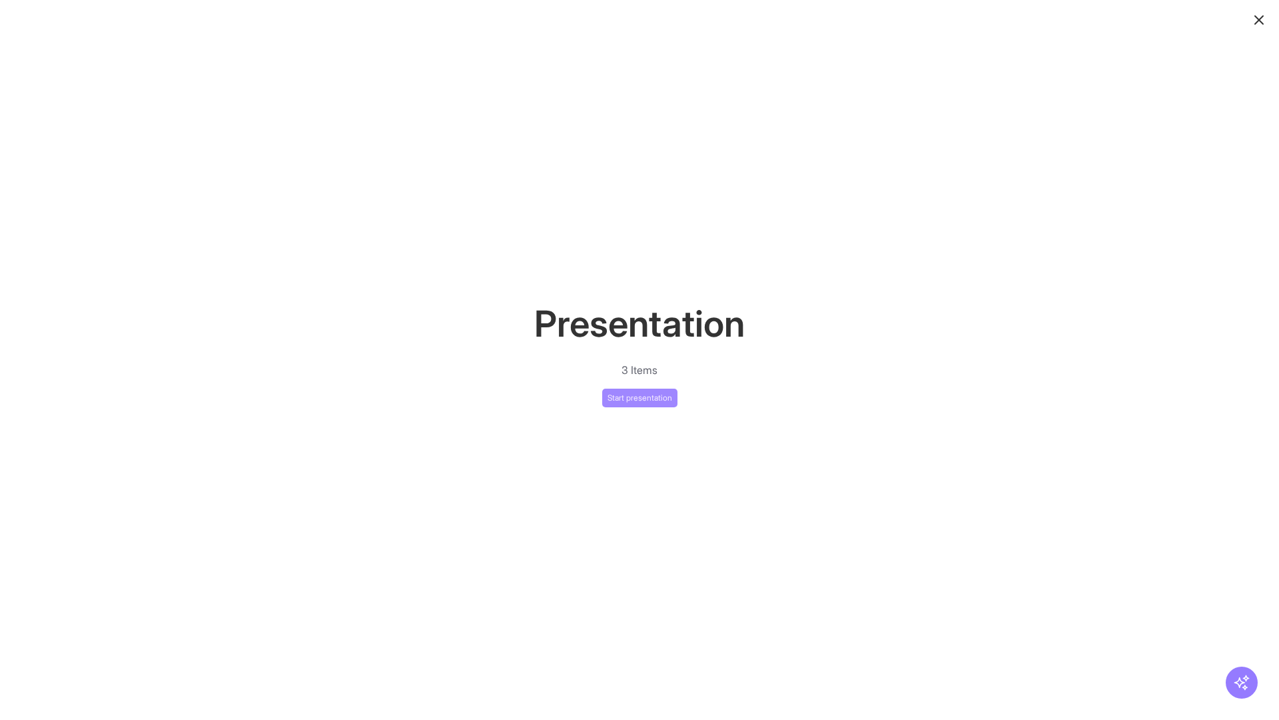
click at [640, 397] on button "Start presentation" at bounding box center [639, 397] width 75 height 19
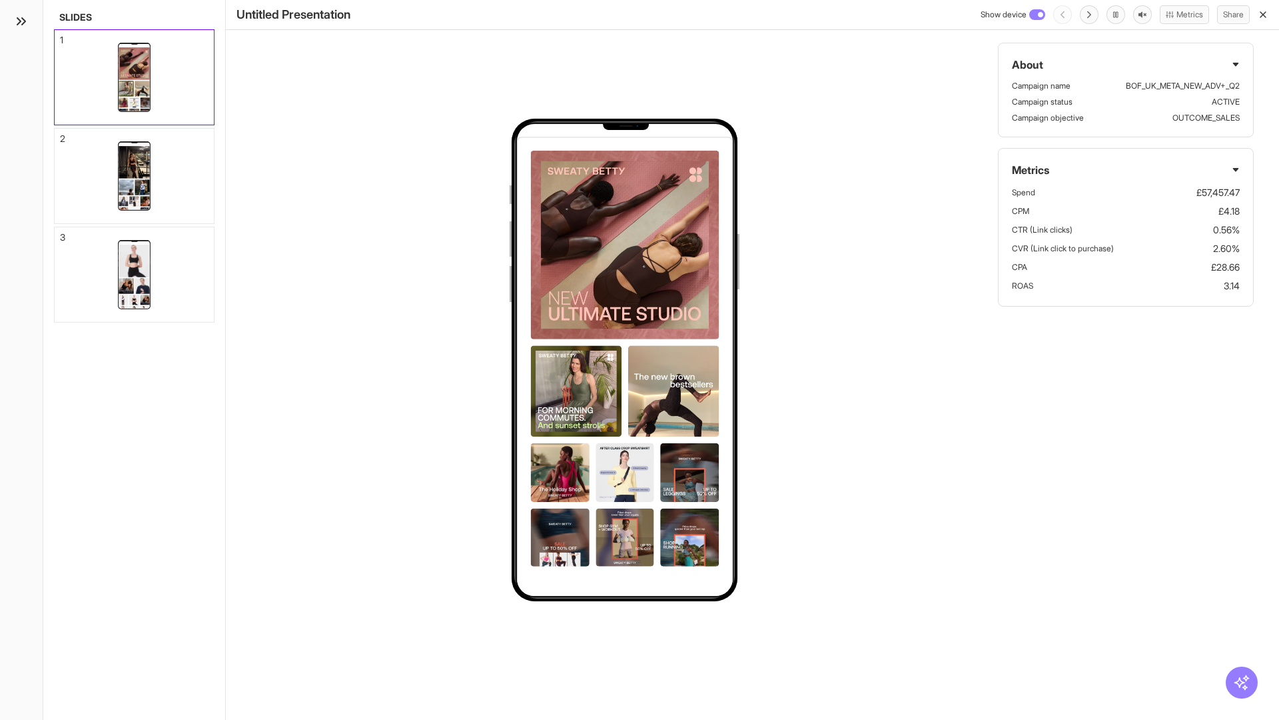
click at [61, 36] on div "1" at bounding box center [61, 39] width 3 height 9
click at [61, 135] on div "2" at bounding box center [62, 138] width 5 height 9
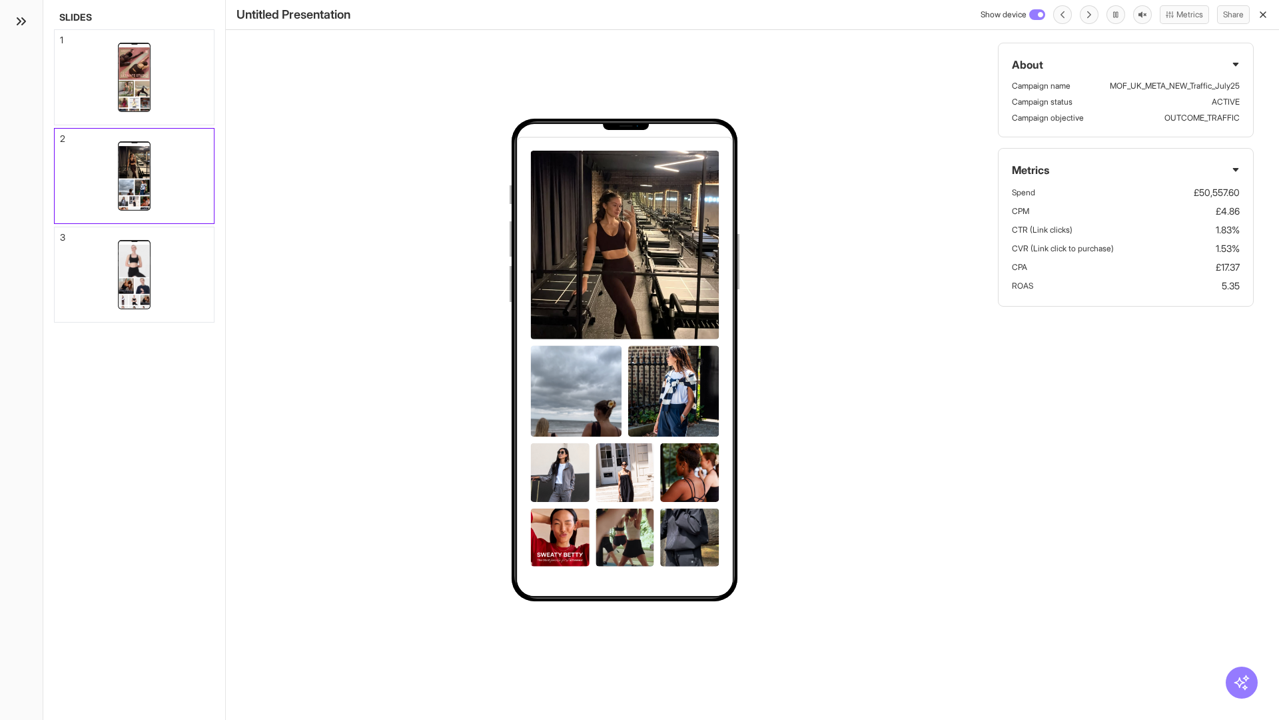
click at [61, 233] on div "3" at bounding box center [62, 237] width 5 height 9
